Goal: Find specific page/section: Find specific page/section

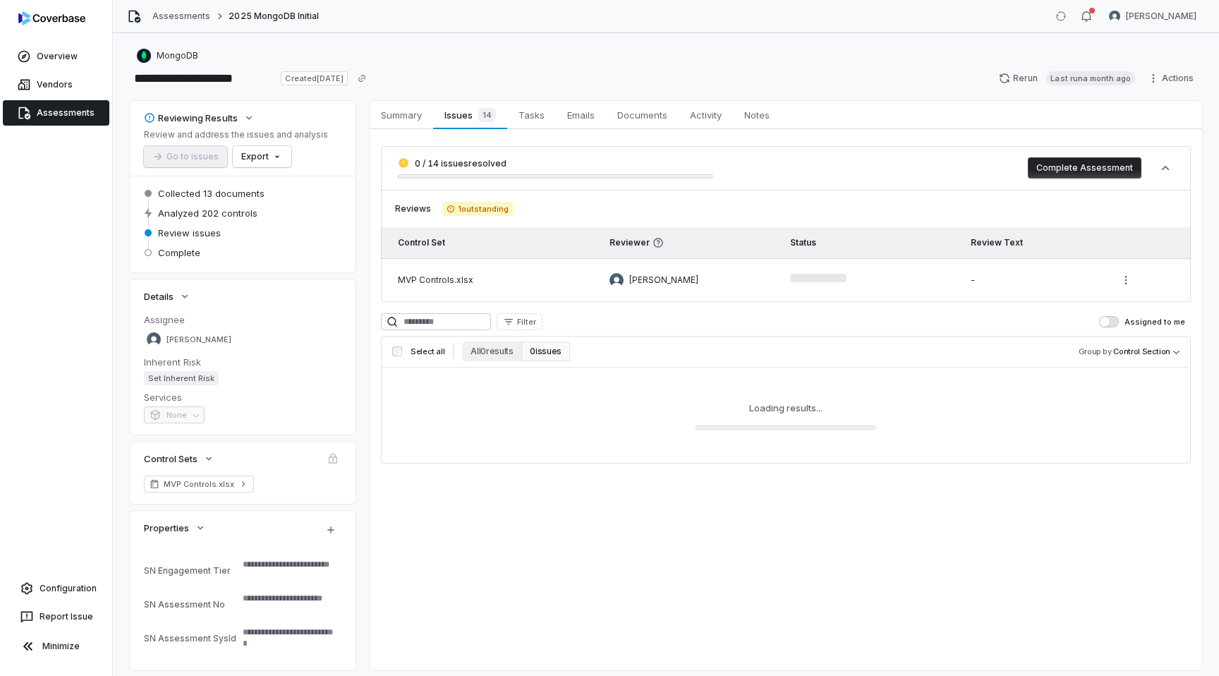
click at [42, 114] on link "Assessments" at bounding box center [56, 112] width 107 height 25
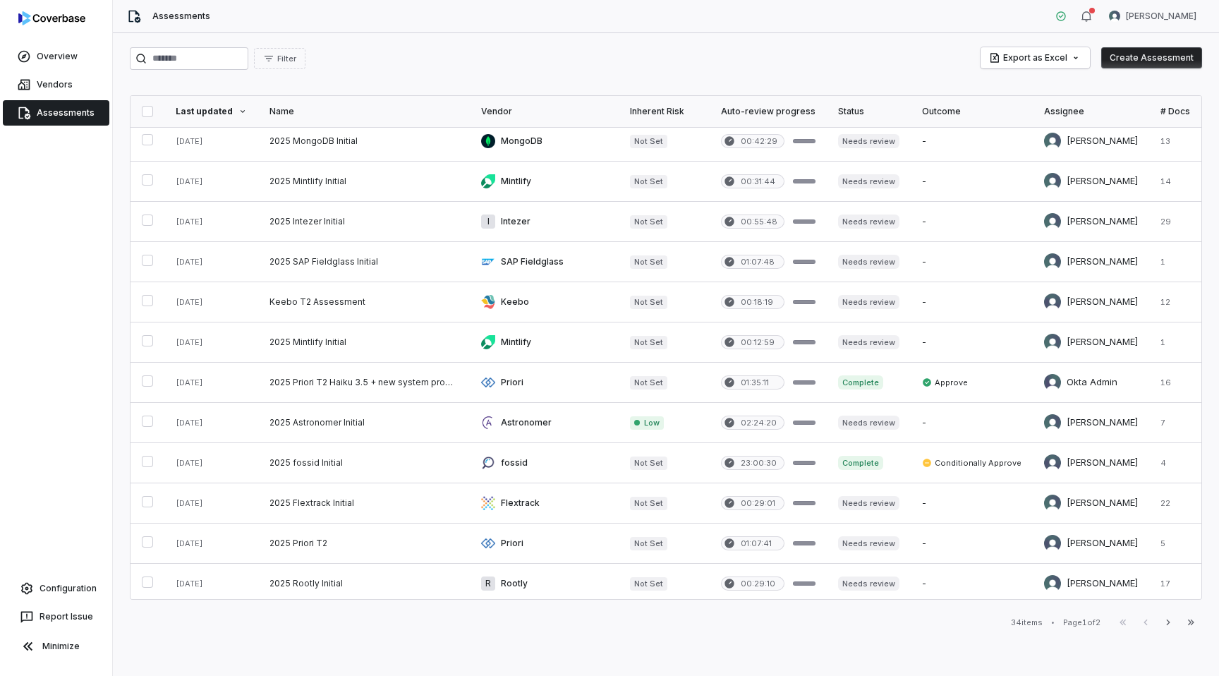
scroll to position [533, 0]
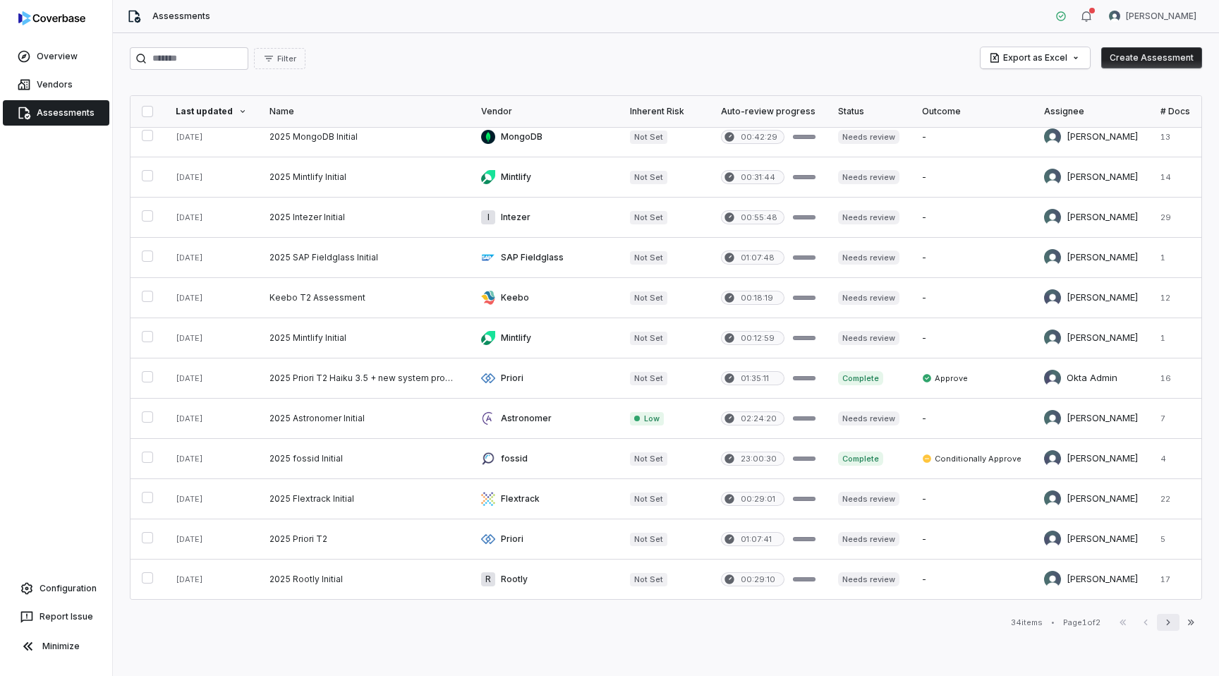
click at [846, 584] on icon "button" at bounding box center [1168, 622] width 11 height 11
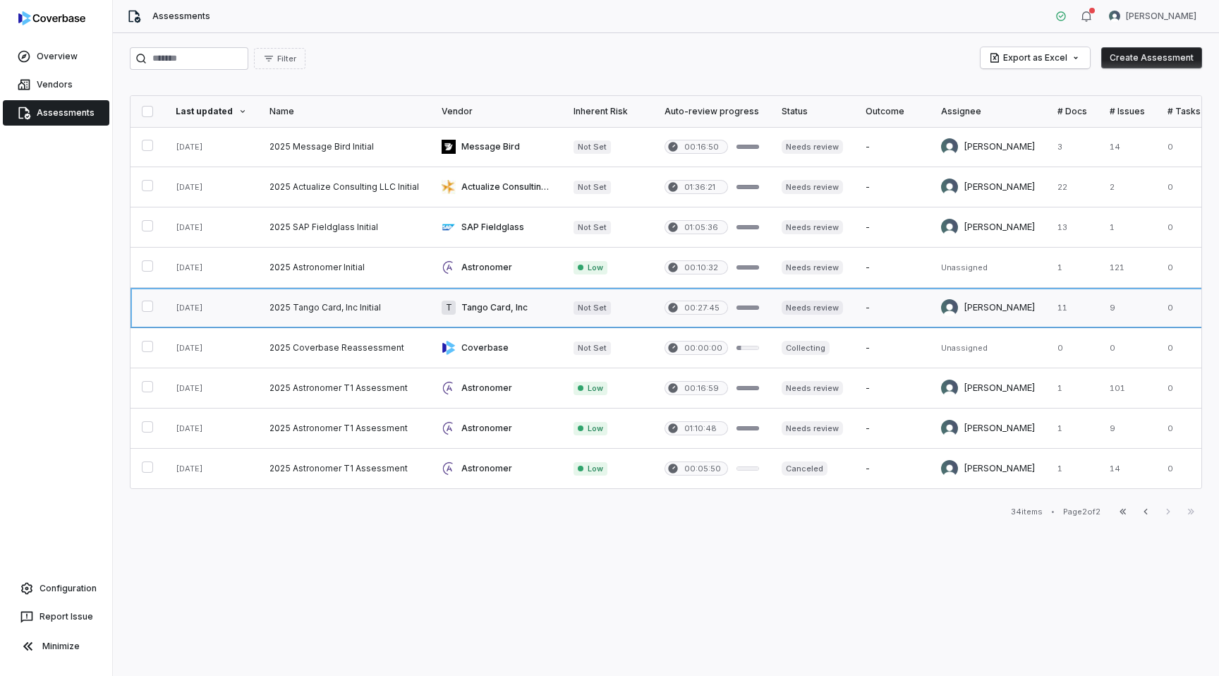
click at [506, 315] on link at bounding box center [496, 308] width 132 height 40
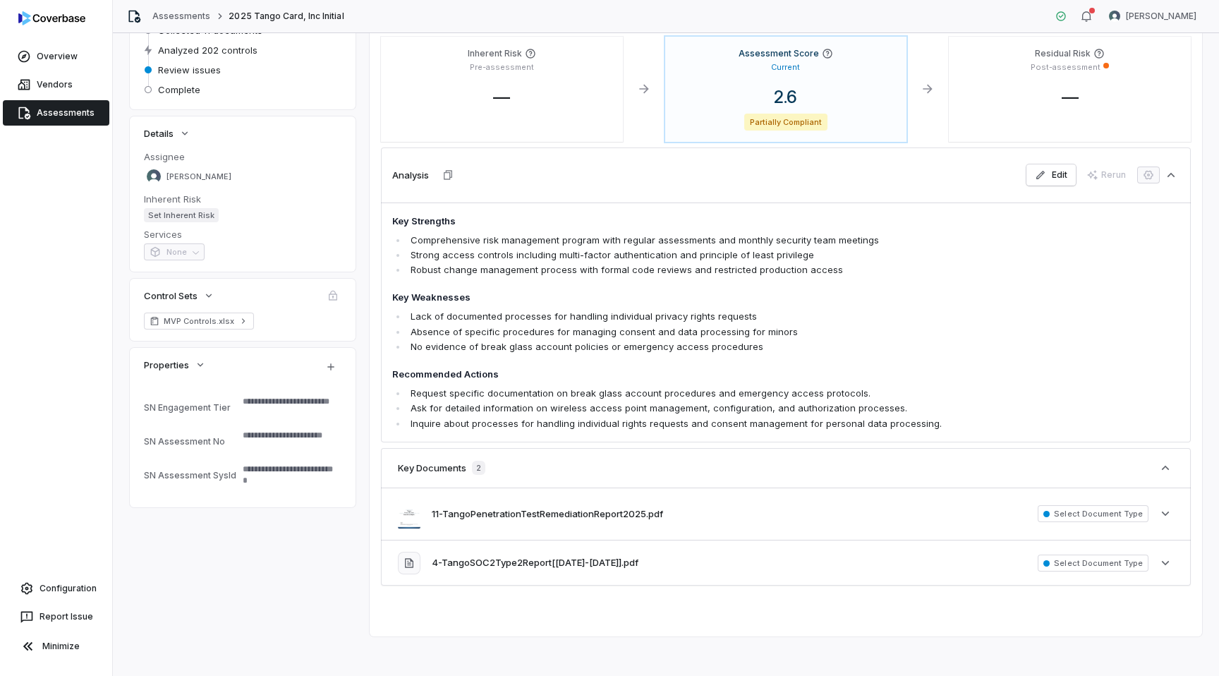
scroll to position [169, 0]
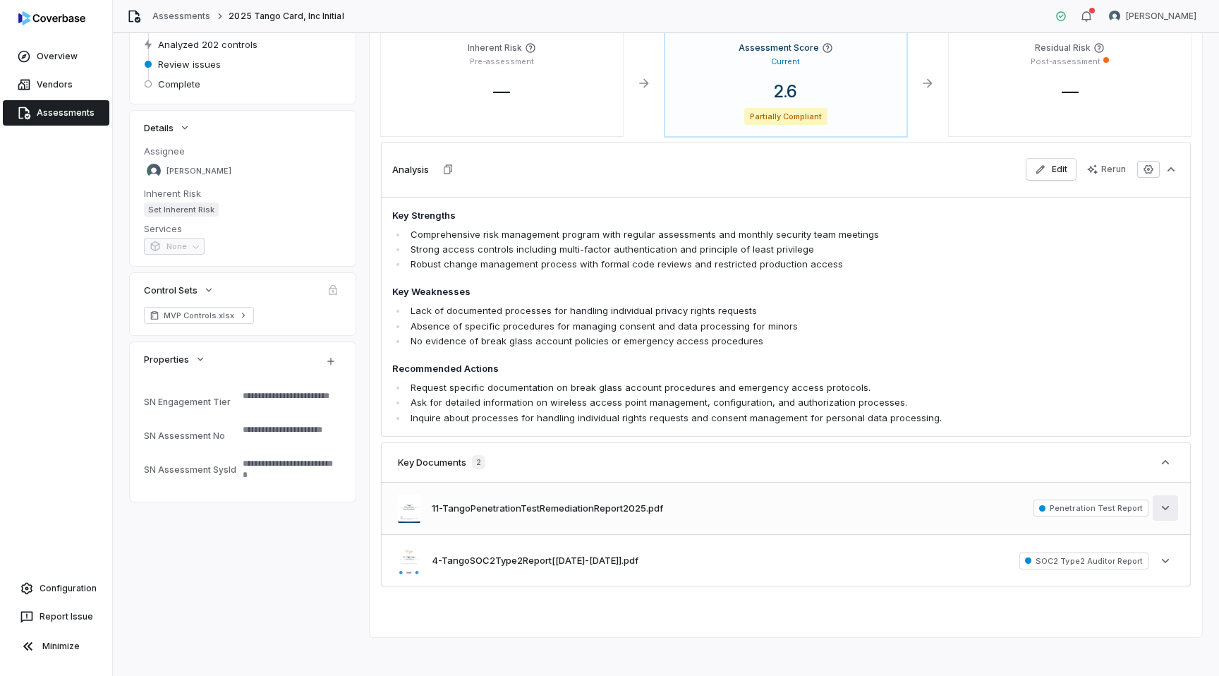
click at [846, 507] on icon "button" at bounding box center [1165, 508] width 14 height 14
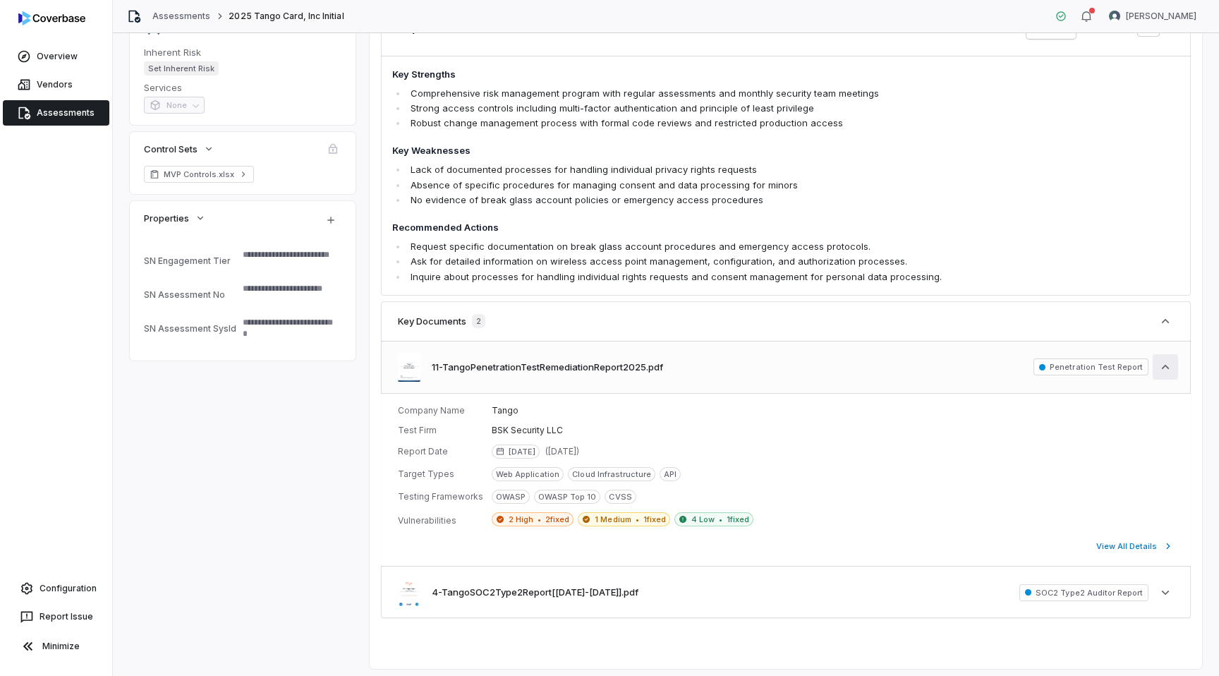
scroll to position [348, 0]
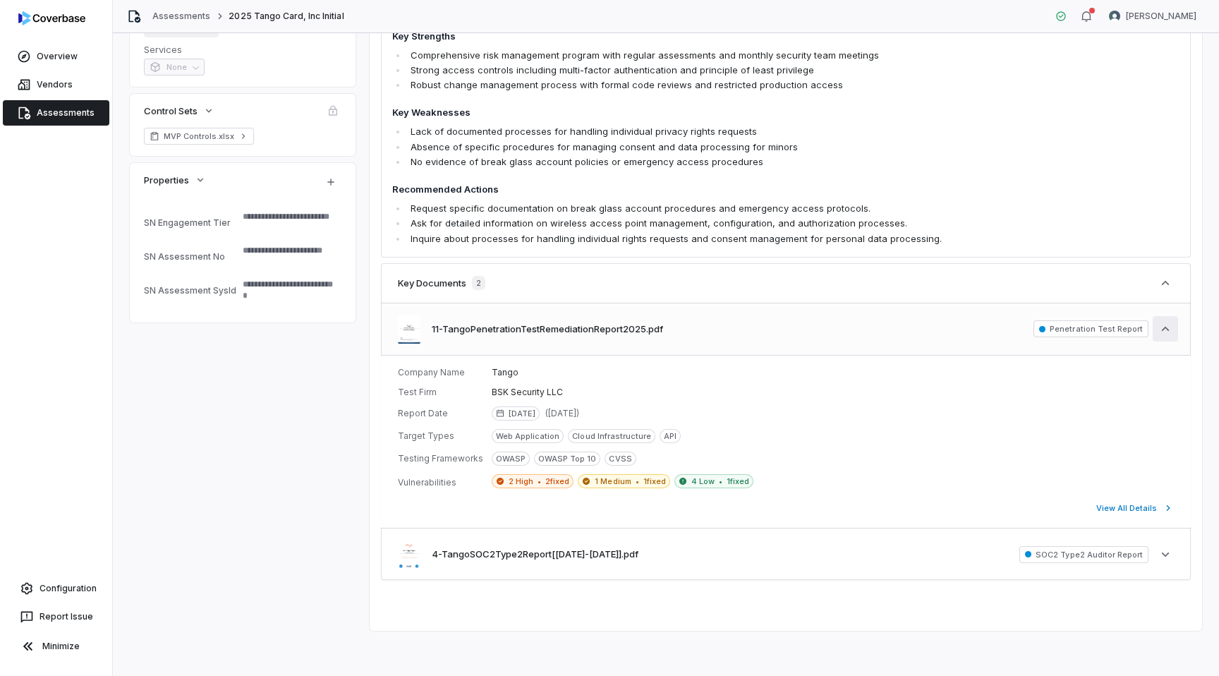
click at [846, 329] on button "See less" at bounding box center [1165, 328] width 25 height 25
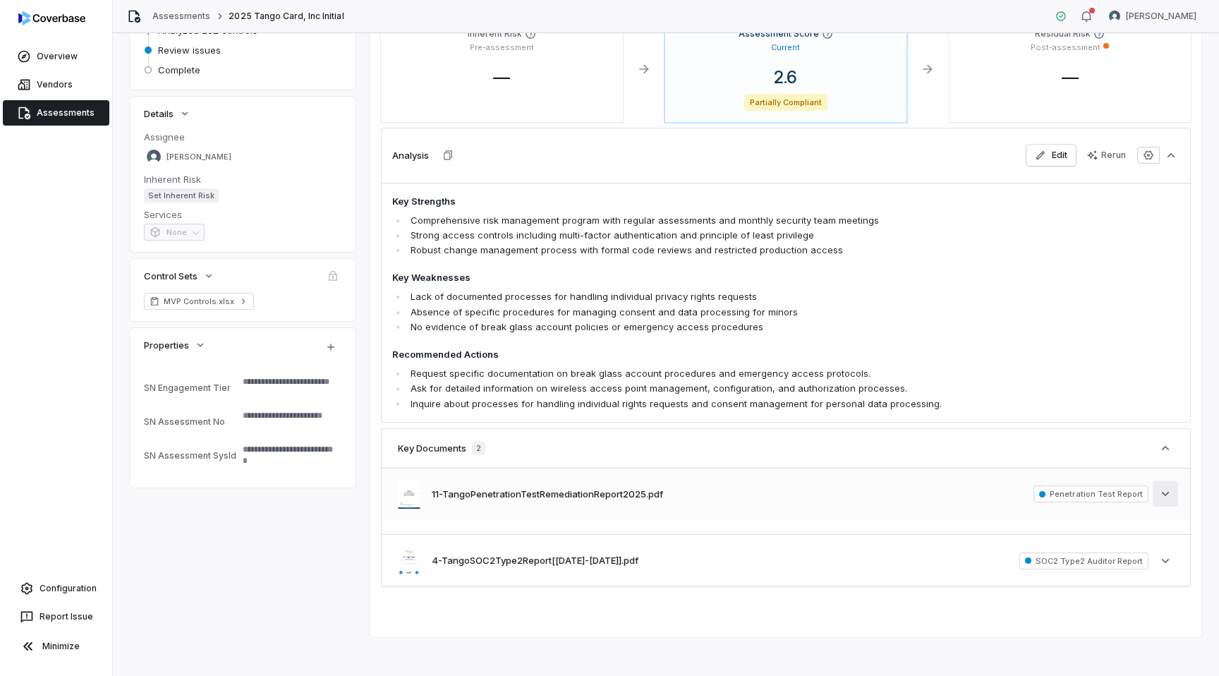
scroll to position [175, 0]
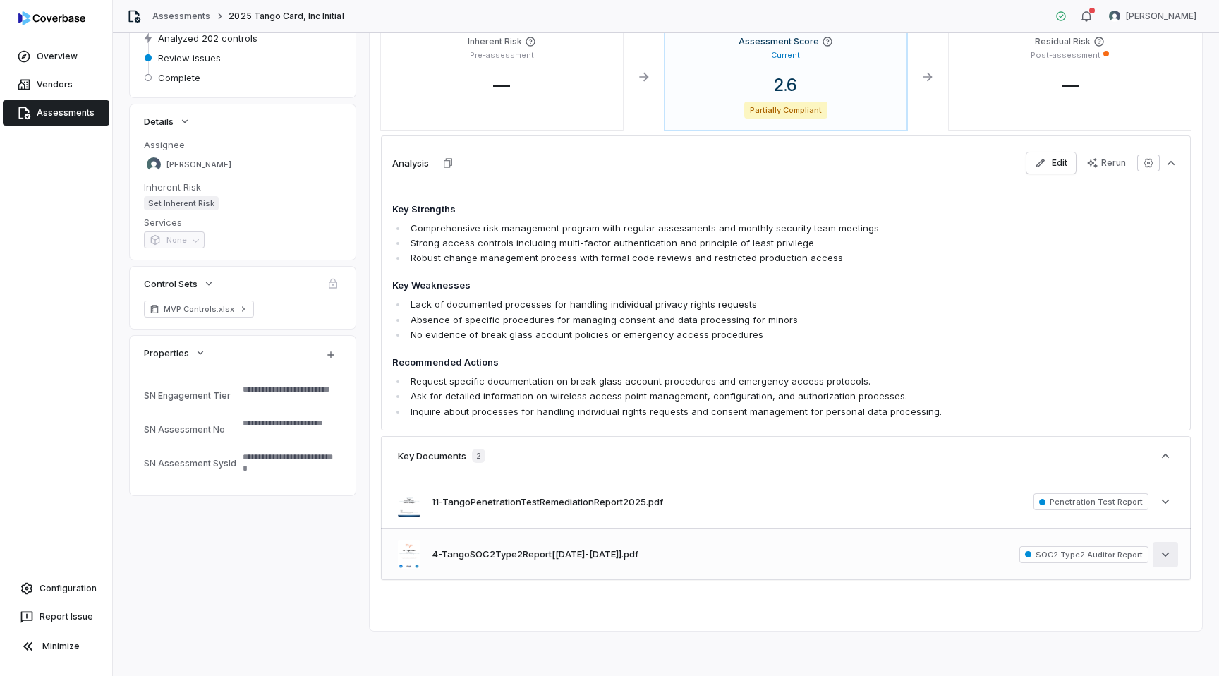
click at [846, 559] on icon "button" at bounding box center [1165, 554] width 14 height 14
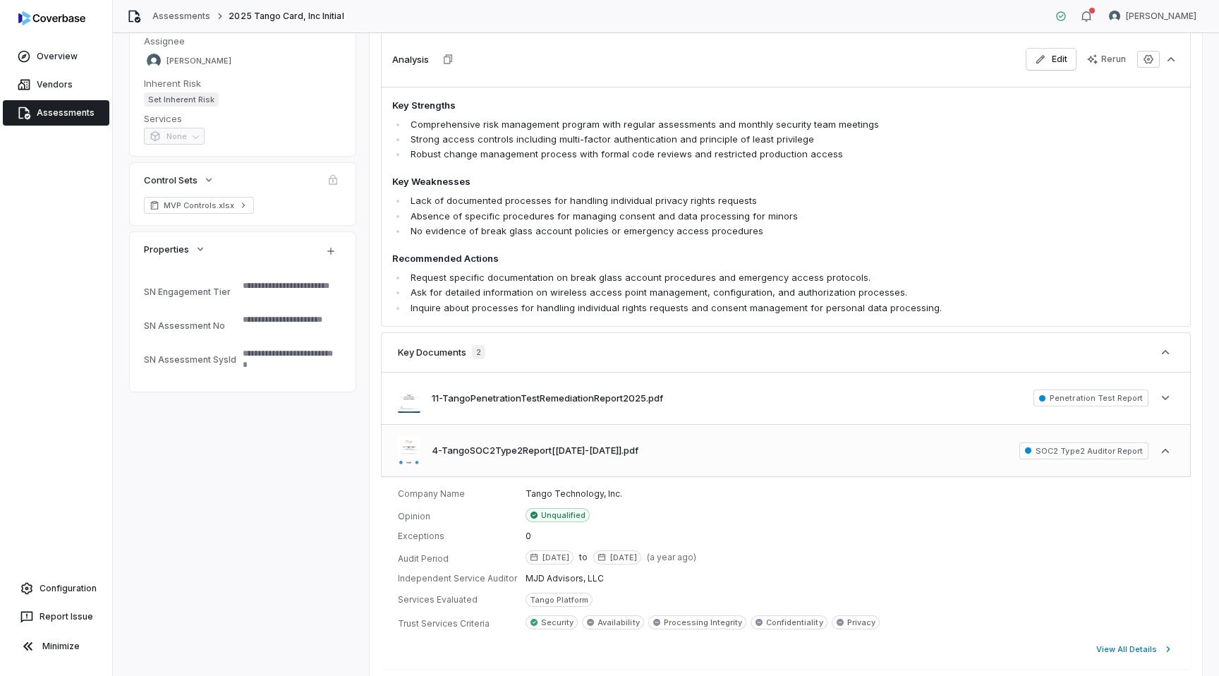
scroll to position [368, 0]
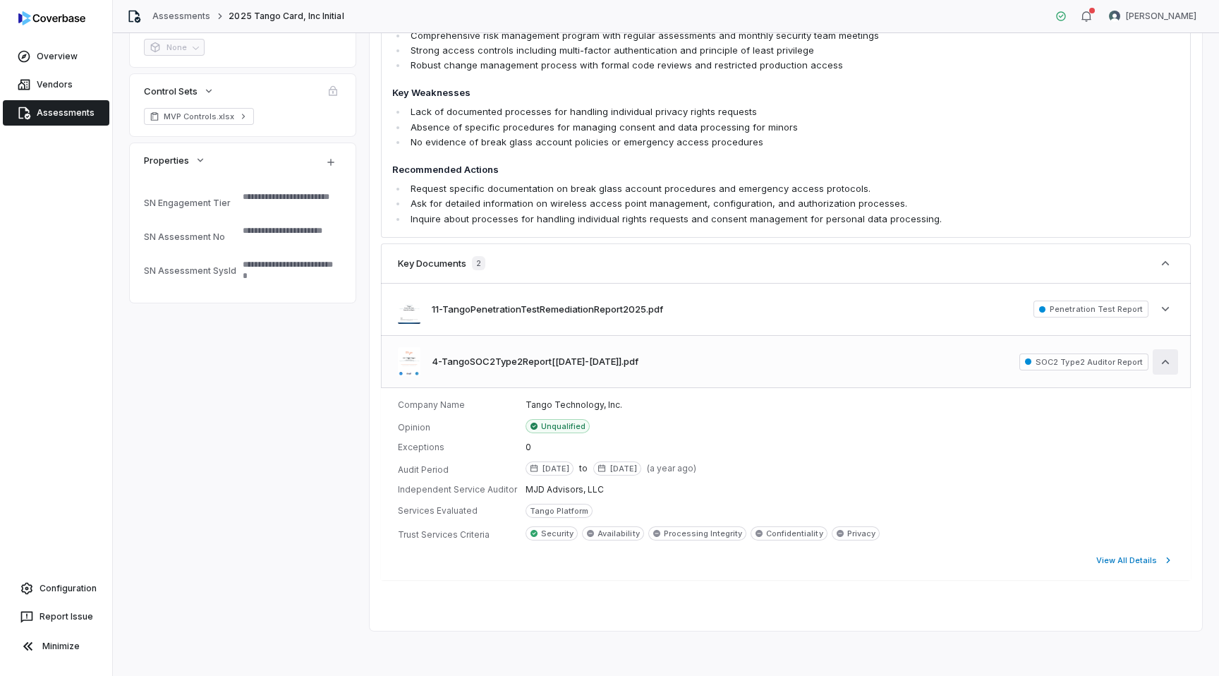
click at [846, 363] on icon "button" at bounding box center [1165, 362] width 14 height 14
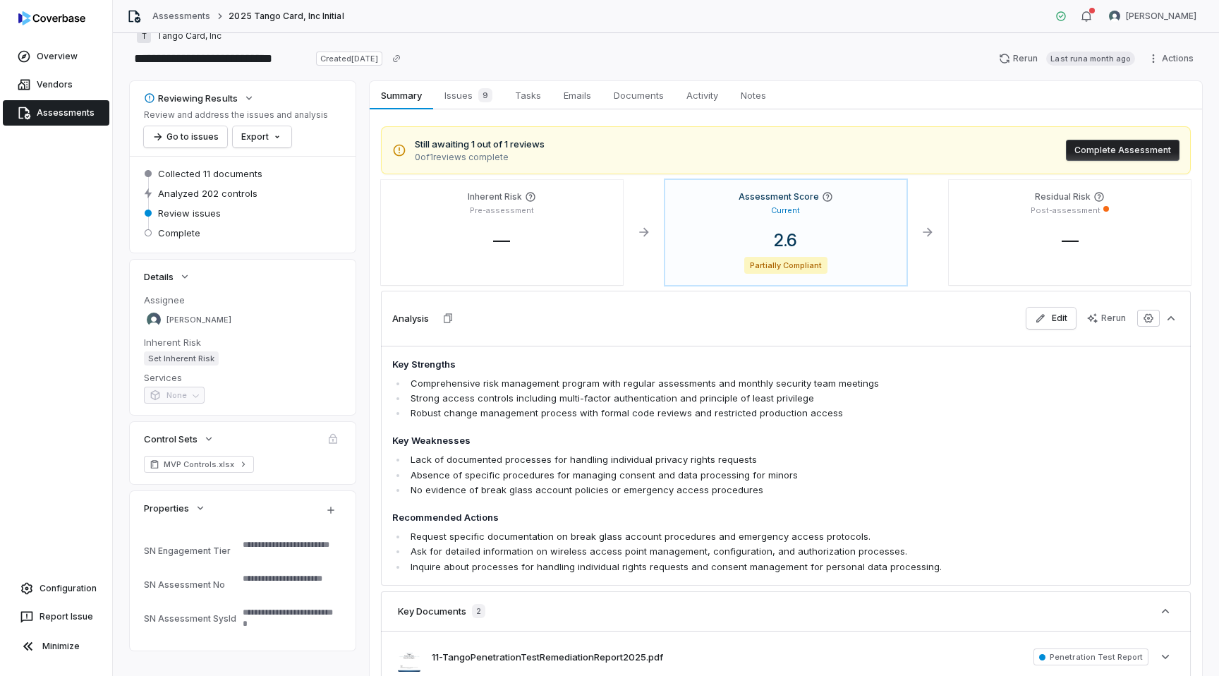
scroll to position [0, 0]
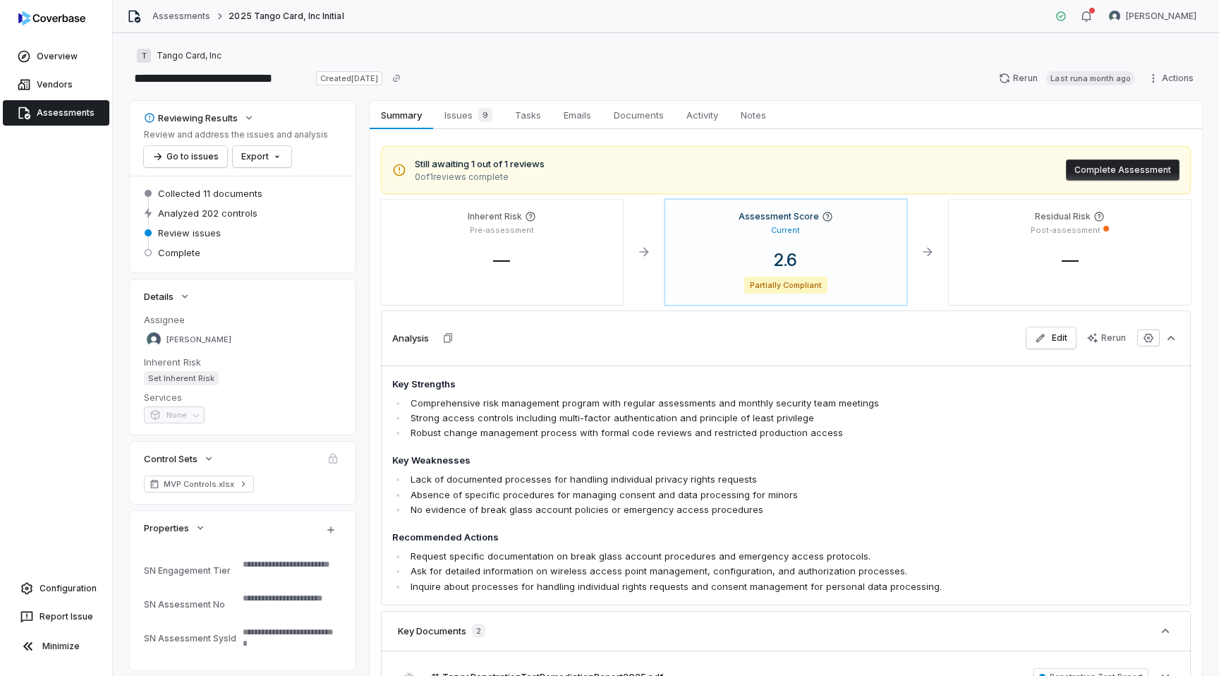
type textarea "*"
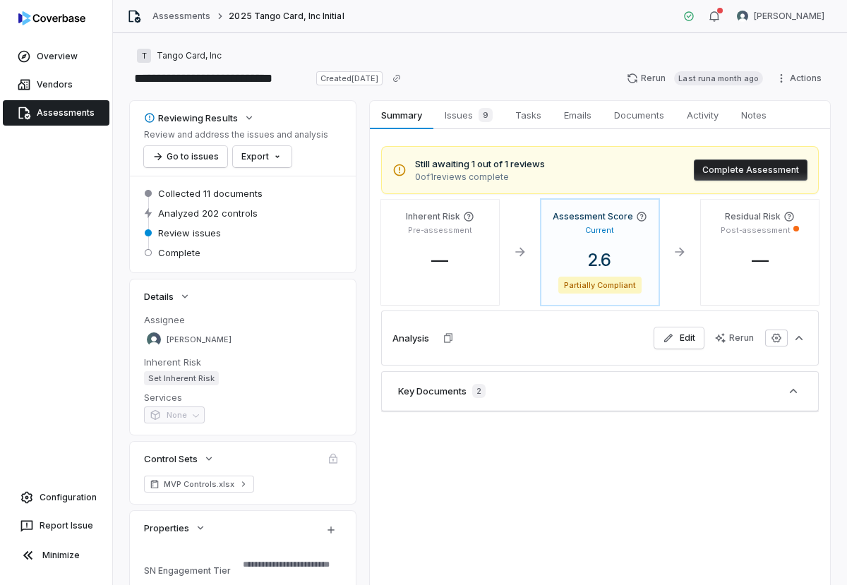
type textarea "*"
